Goal: Navigation & Orientation: Find specific page/section

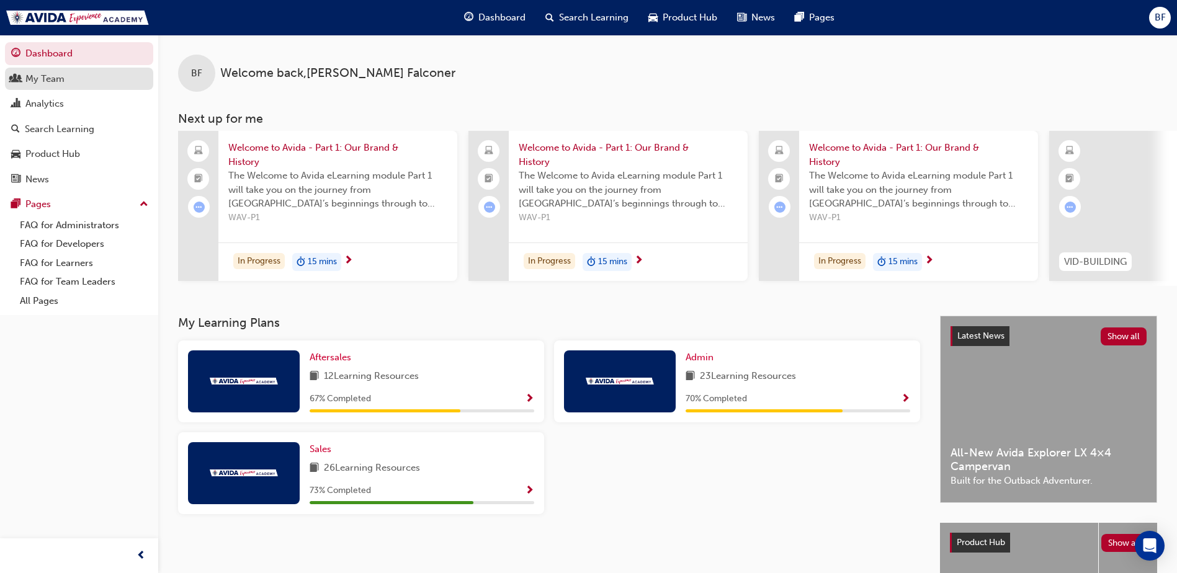
click at [44, 84] on div "My Team" at bounding box center [44, 79] width 39 height 14
click at [1155, 20] on span "BF" at bounding box center [1160, 18] width 11 height 14
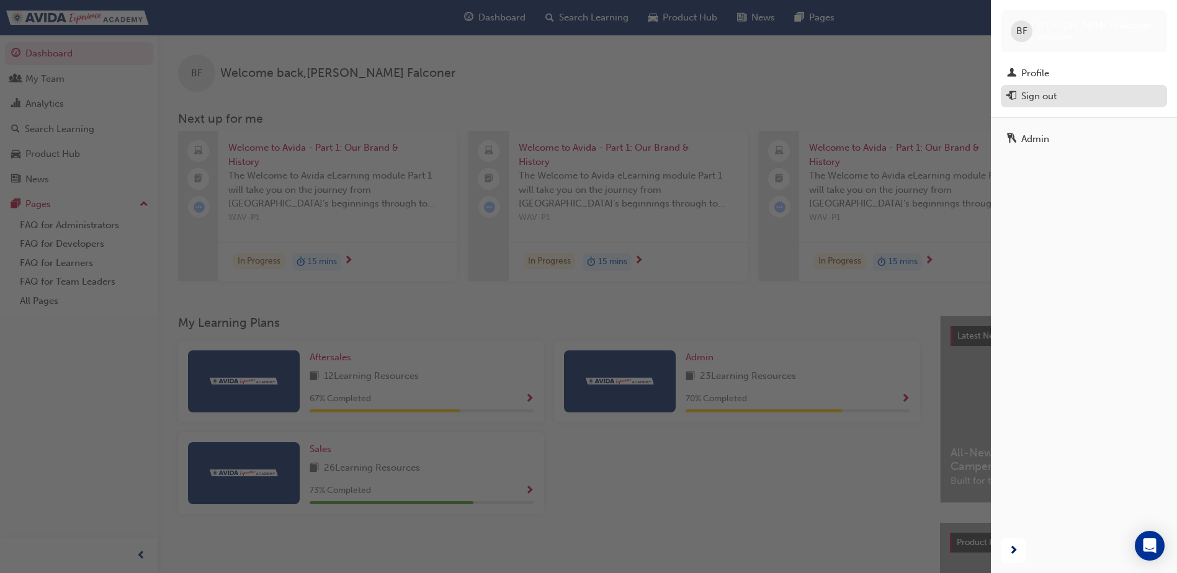
click at [1046, 95] on div "Sign out" at bounding box center [1038, 96] width 35 height 14
